Goal: Task Accomplishment & Management: Complete application form

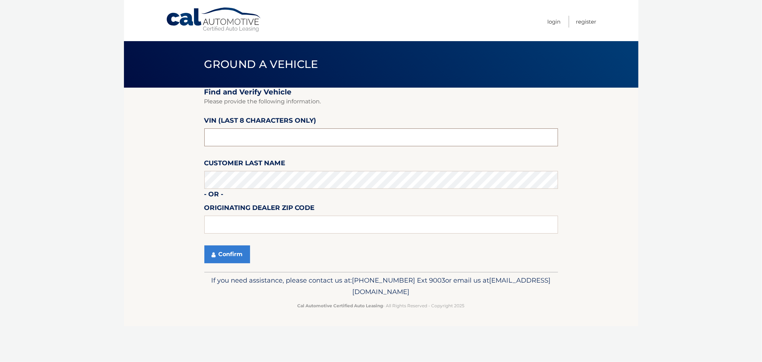
click at [239, 137] on input "text" at bounding box center [381, 137] width 354 height 18
type input "NT212500"
click at [236, 221] on input "text" at bounding box center [381, 224] width 354 height 18
type input "11096"
click at [239, 245] on button "Confirm" at bounding box center [227, 254] width 46 height 18
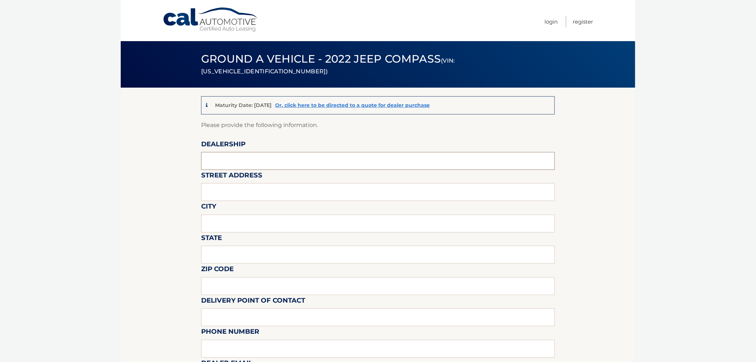
click at [210, 159] on input "text" at bounding box center [378, 161] width 354 height 18
type input "e"
type input "East Hills Jeep"
type input "[STREET_ADDRESS]"
type input "2"
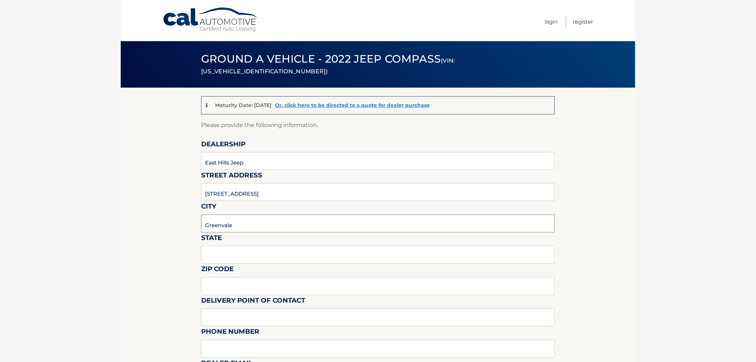
type input "Greenvale"
type input "NY"
type input "11548"
type input "[PERSON_NAME]"
type input "5166219191"
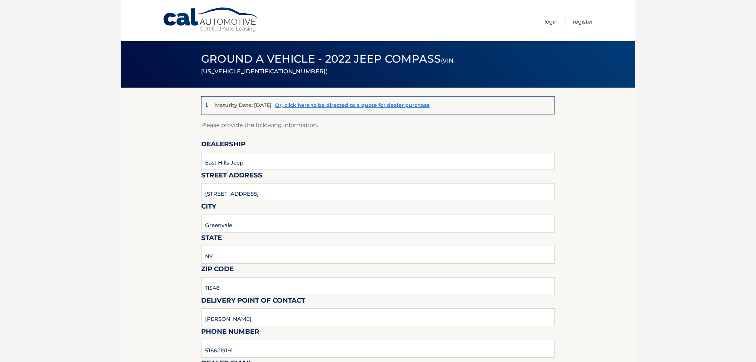
scroll to position [198, 0]
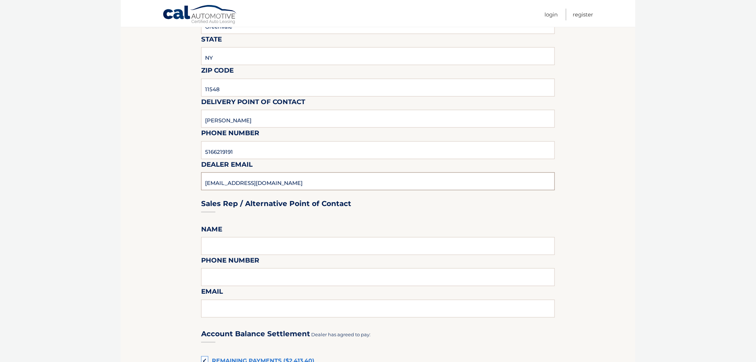
type input "[EMAIL_ADDRESS][DOMAIN_NAME]"
type input "[PERSON_NAME]"
type input "5166219191"
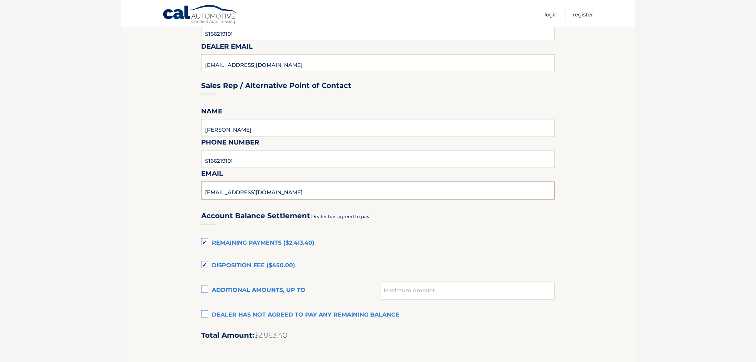
scroll to position [317, 0]
type input "[EMAIL_ADDRESS][DOMAIN_NAME]"
click at [205, 237] on label "Remaining Payments ($2,413.40)" at bounding box center [378, 242] width 354 height 14
click at [0, 0] on input "Remaining Payments ($2,413.40)" at bounding box center [0, 0] width 0 height 0
click at [204, 262] on label "Disposition Fee ($450.00)" at bounding box center [378, 265] width 354 height 14
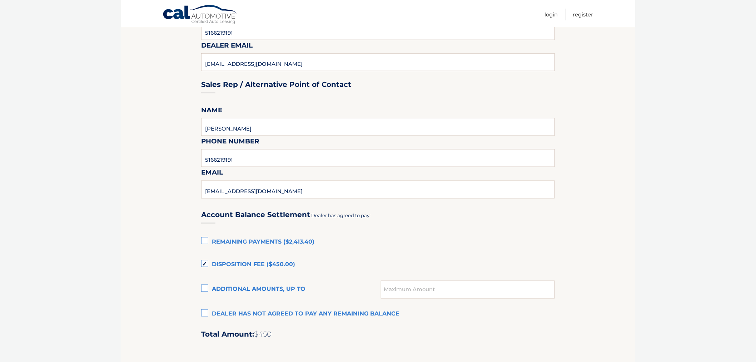
click at [0, 0] on input "Disposition Fee ($450.00)" at bounding box center [0, 0] width 0 height 0
click at [206, 313] on label "Dealer has not agreed to pay any remaining balance" at bounding box center [378, 314] width 354 height 14
click at [0, 0] on input "Dealer has not agreed to pay any remaining balance" at bounding box center [0, 0] width 0 height 0
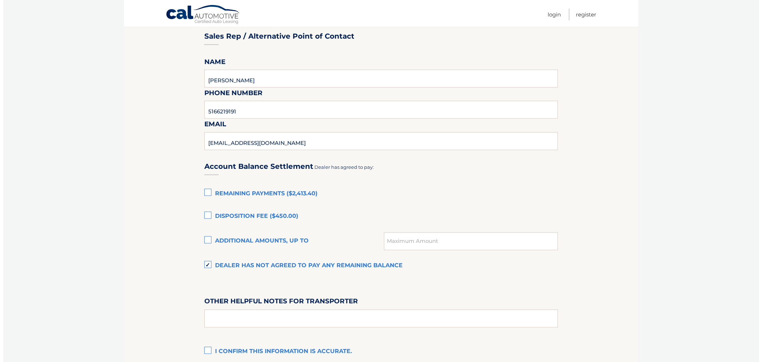
scroll to position [451, 0]
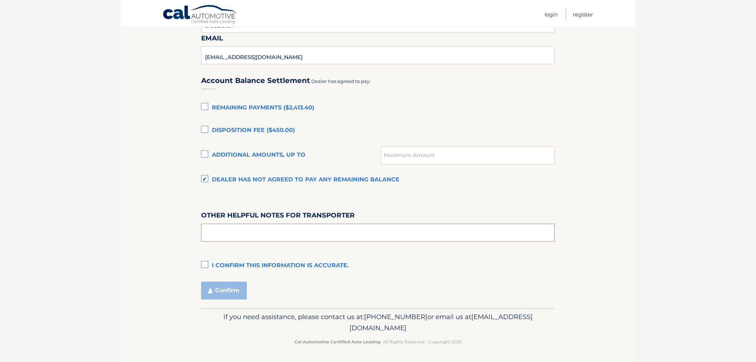
click at [228, 230] on input "text" at bounding box center [378, 233] width 354 height 18
click at [289, 233] on input "Vehicle kept at our storage" at bounding box center [378, 233] width 354 height 18
type input "Vehicle kept at storage facility. [STREET_ADDRESS]. Please call 24 hours before…"
click at [203, 262] on label "I confirm this information is accurate." at bounding box center [378, 266] width 354 height 14
click at [0, 0] on input "I confirm this information is accurate." at bounding box center [0, 0] width 0 height 0
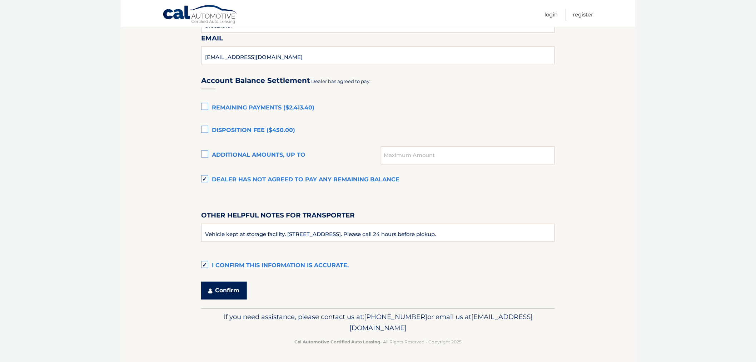
click at [220, 292] on button "Confirm" at bounding box center [224, 291] width 46 height 18
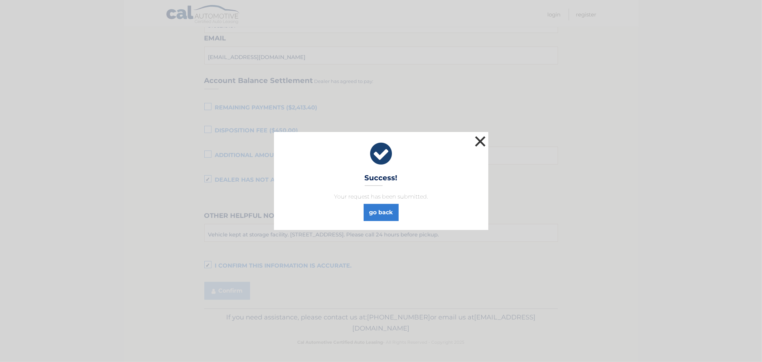
click at [483, 139] on button "×" at bounding box center [480, 141] width 14 height 14
